Goal: Task Accomplishment & Management: Use online tool/utility

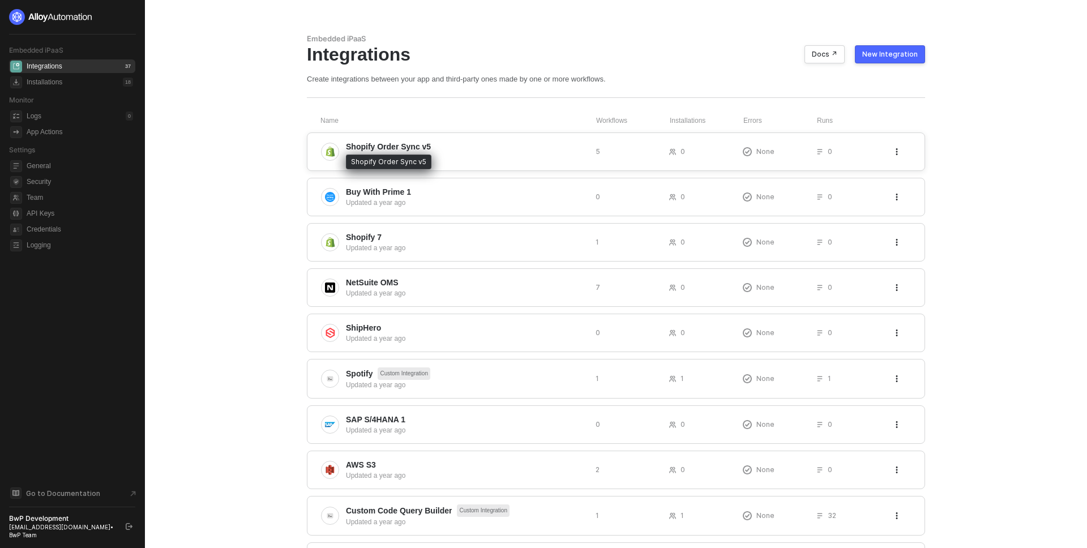
click at [414, 145] on span "Shopify Order Sync v5" at bounding box center [388, 146] width 85 height 11
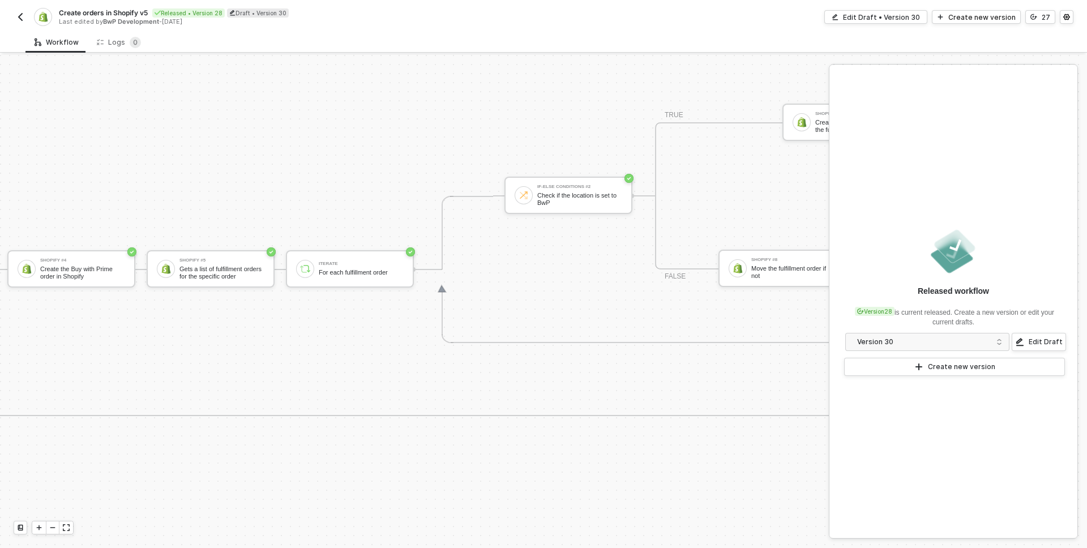
scroll to position [694, 2559]
click at [568, 185] on div "If-Else Conditions #2" at bounding box center [581, 187] width 85 height 5
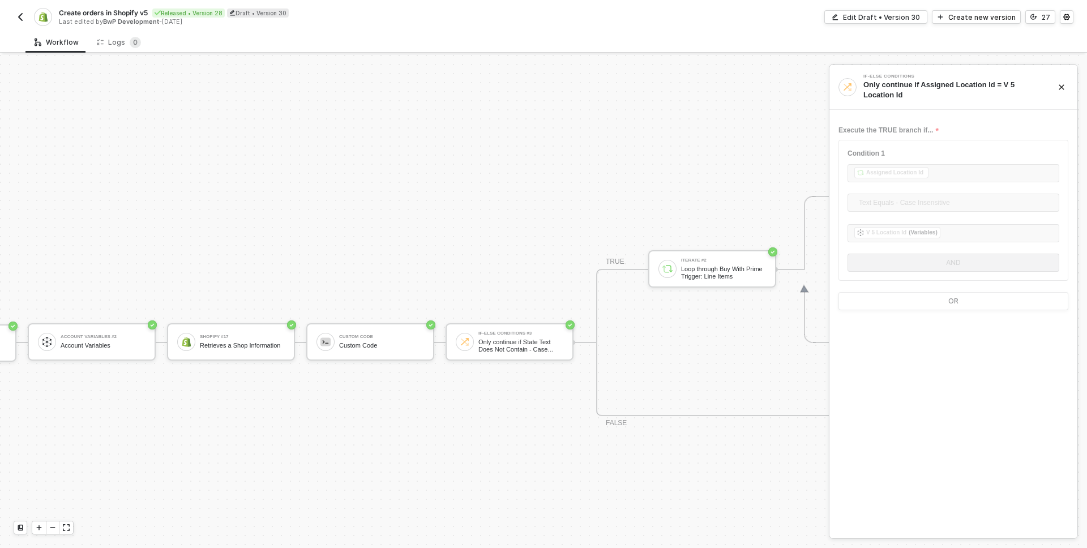
scroll to position [694, 0]
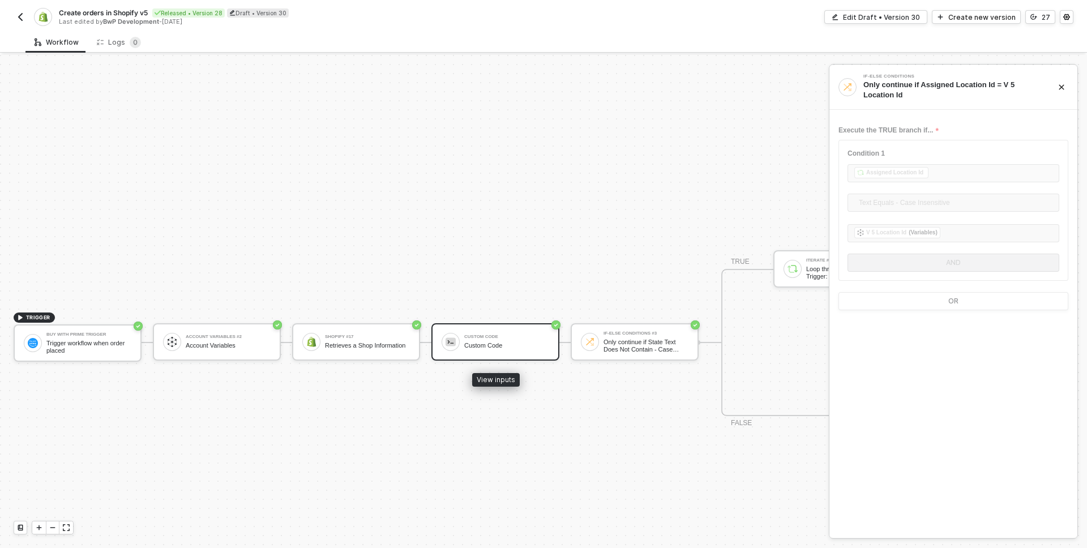
click at [516, 339] on div "Custom Code Custom Code" at bounding box center [506, 342] width 85 height 22
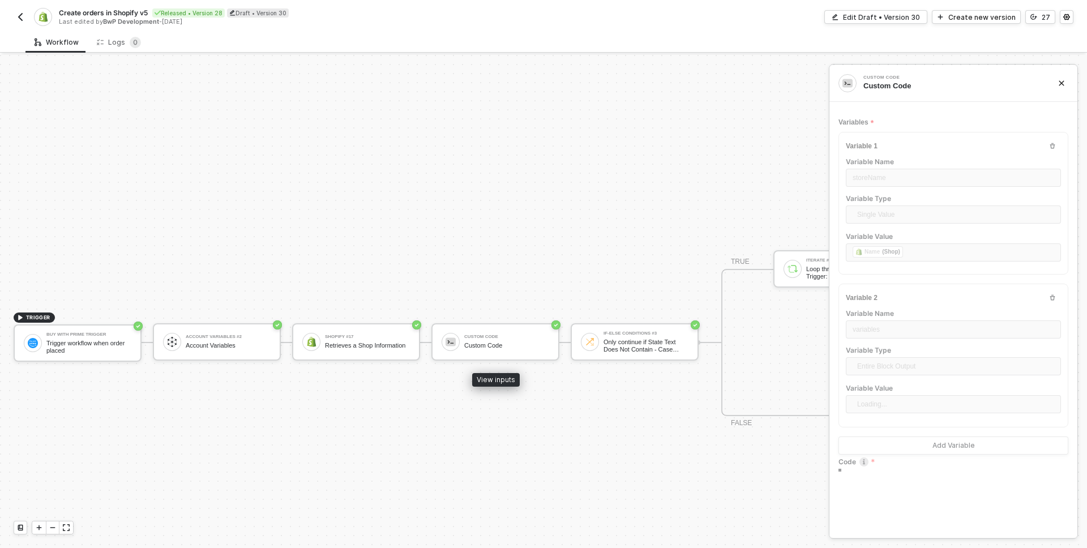
type textarea "const storeName = inputData.storeName; const variables = inputData.variables; t…"
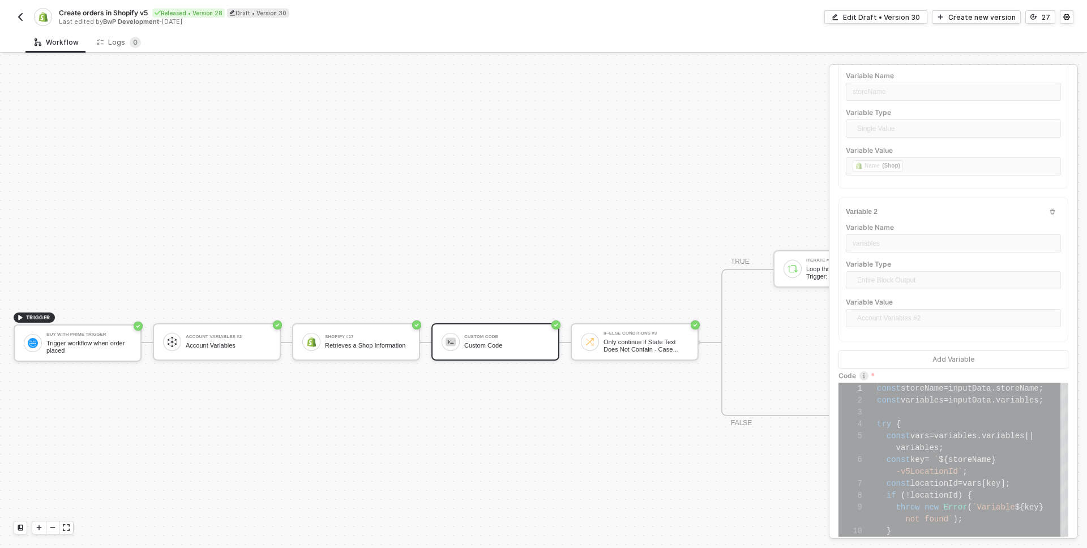
scroll to position [143, 0]
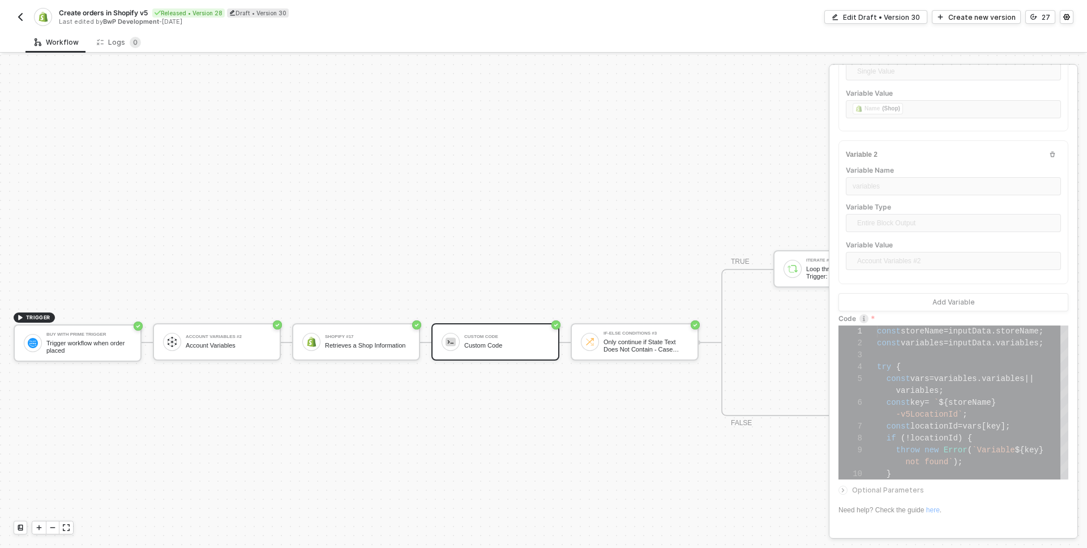
click at [628, 342] on div "Only continue if State Text Does Not Contain - Case Sensitive CANCELLED" at bounding box center [645, 346] width 85 height 14
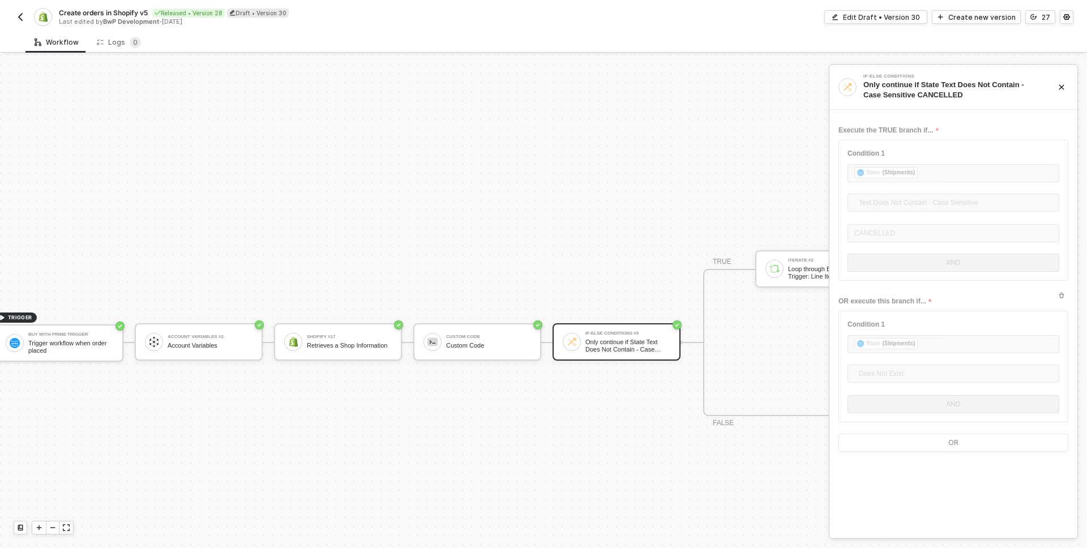
scroll to position [694, 317]
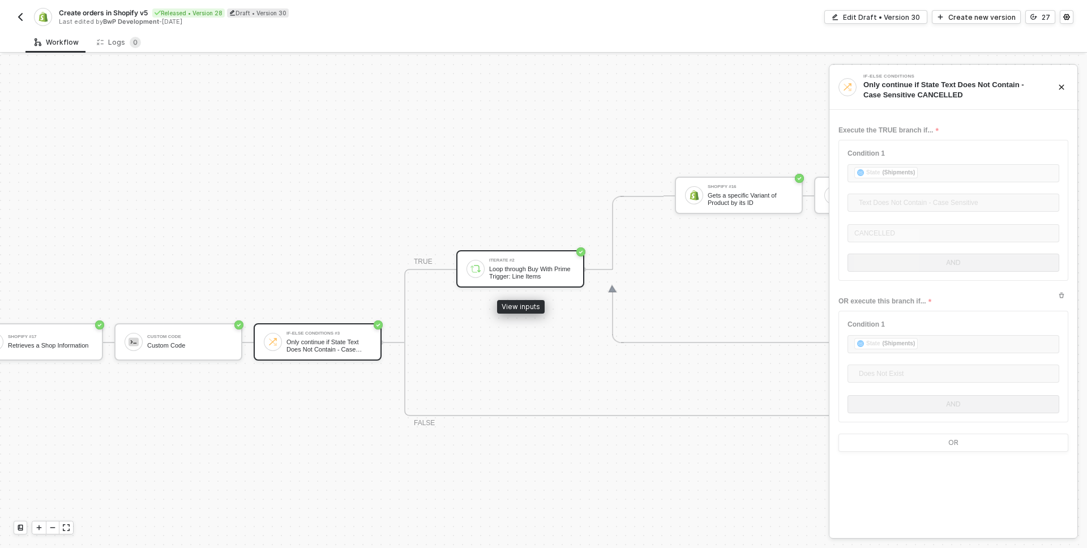
click at [520, 264] on div "Iterate #2 Loop through Buy With Prime Trigger: Line Items" at bounding box center [531, 269] width 85 height 22
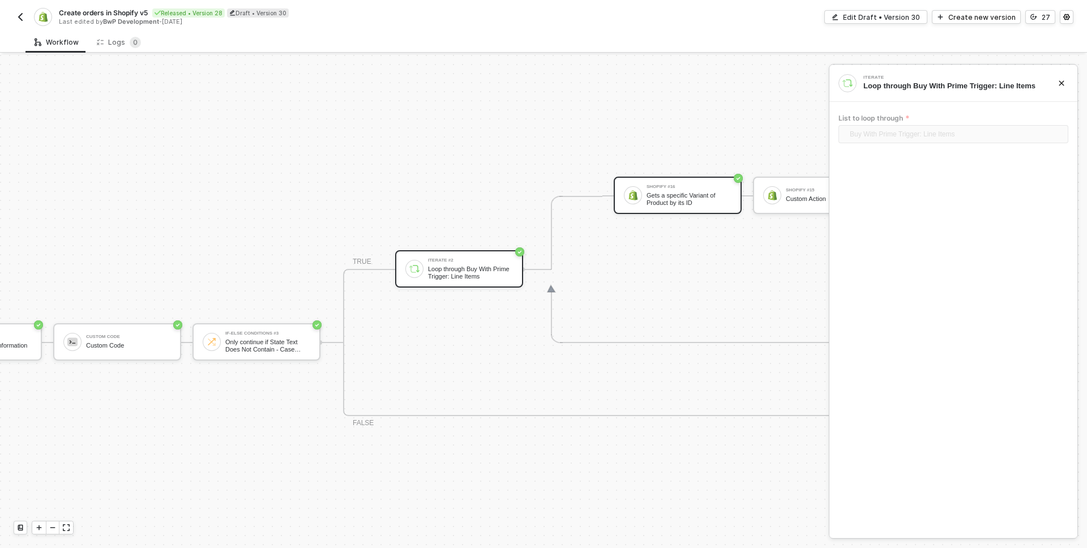
scroll to position [694, 408]
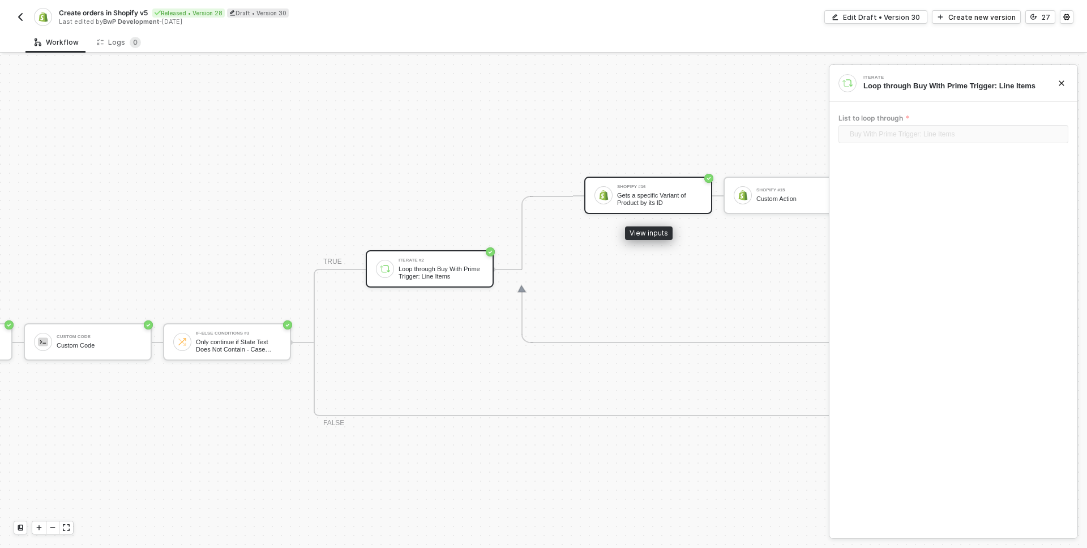
click at [635, 183] on div "Shopify #16 Gets a specific Variant of Product by its ID" at bounding box center [648, 195] width 128 height 37
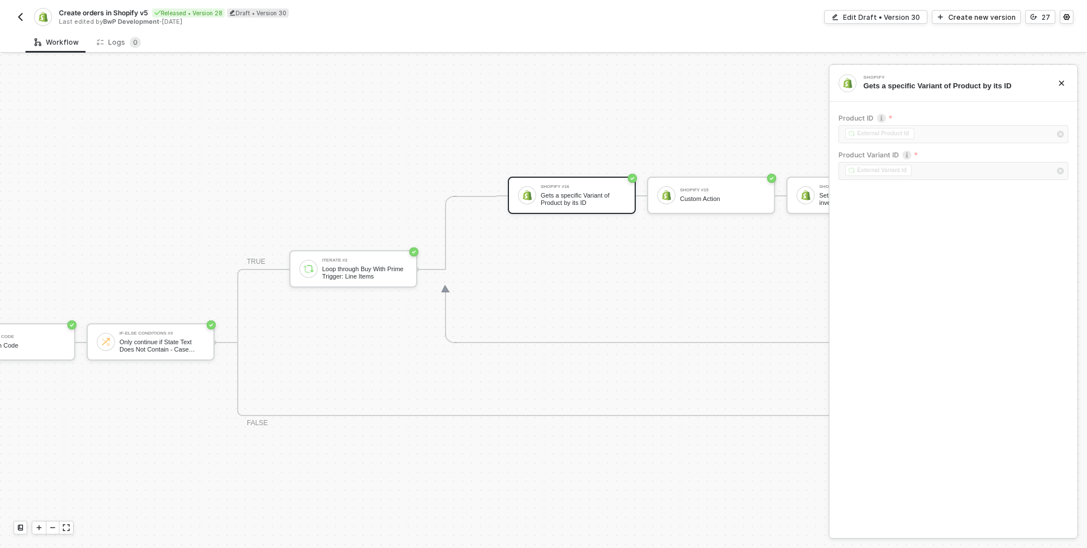
scroll to position [694, 498]
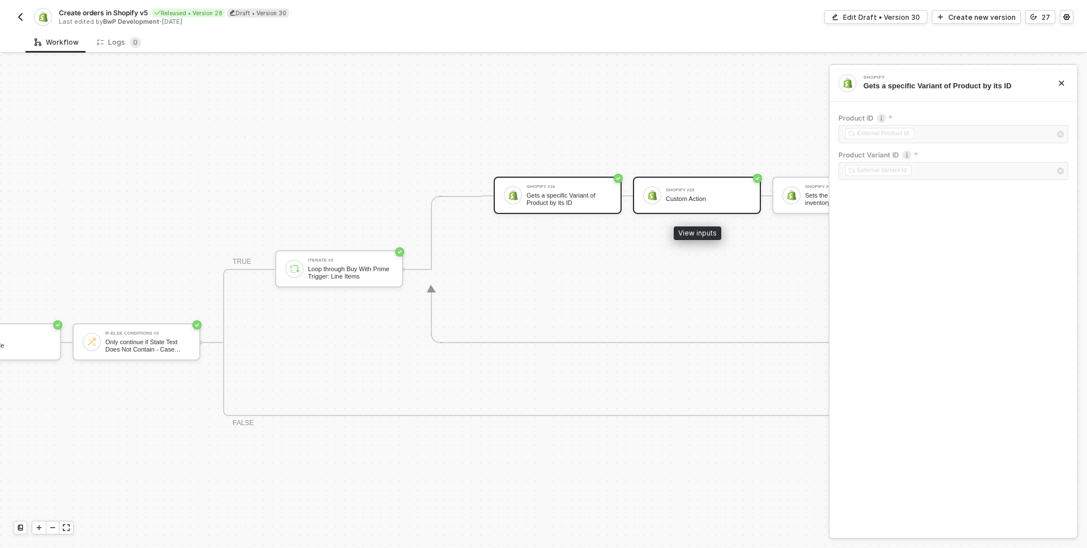
click at [663, 199] on div "Shopify #15 Custom Action" at bounding box center [705, 196] width 89 height 22
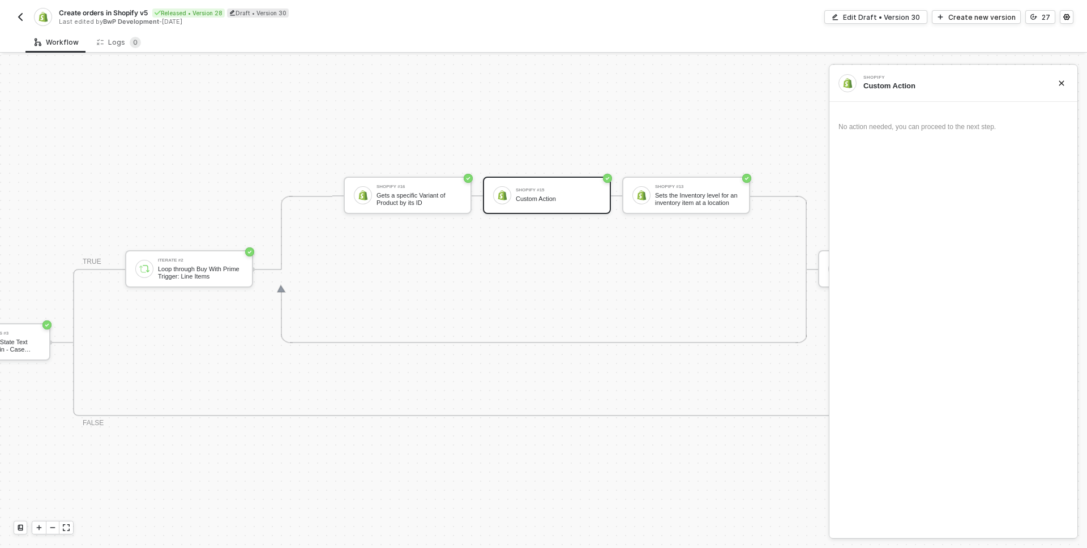
scroll to position [694, 679]
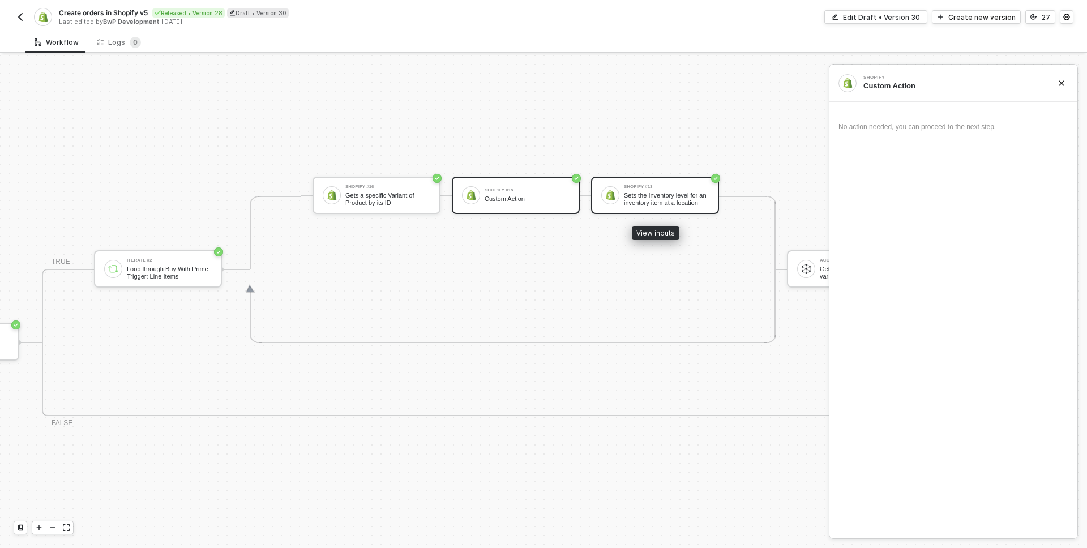
click at [691, 189] on div "Shopify #13 Sets the Inventory level for an inventory item at a location" at bounding box center [666, 196] width 85 height 22
